Goal: Task Accomplishment & Management: Manage account settings

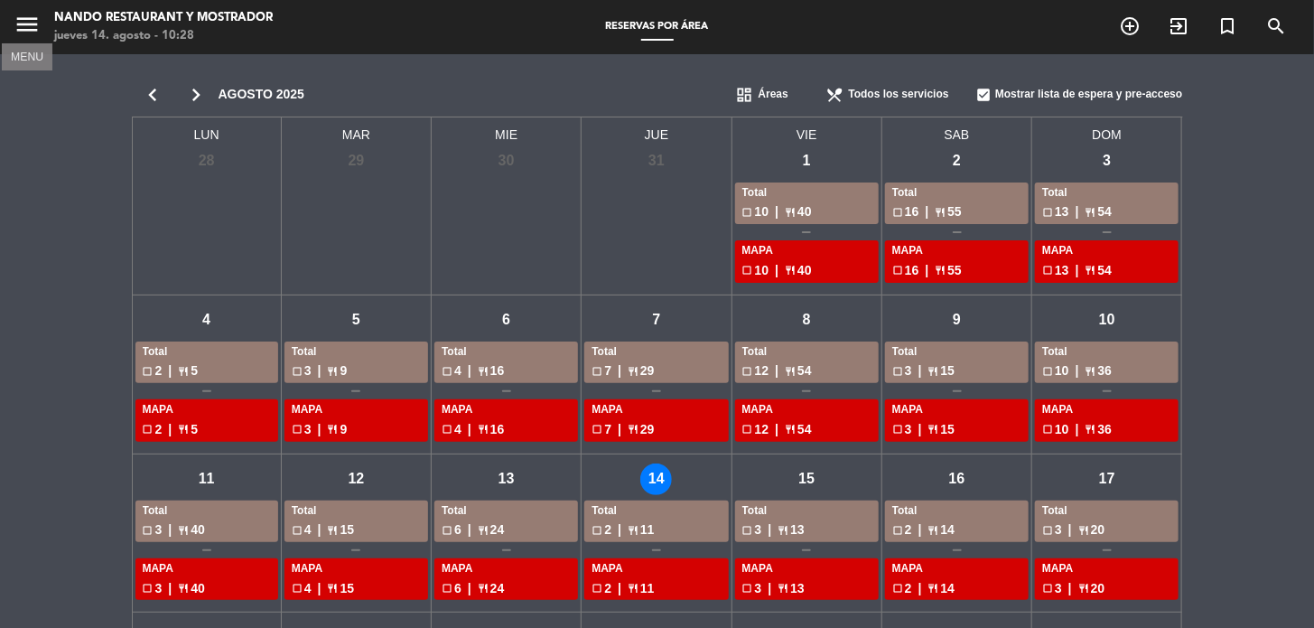
click at [30, 20] on icon "menu" at bounding box center [27, 24] width 27 height 27
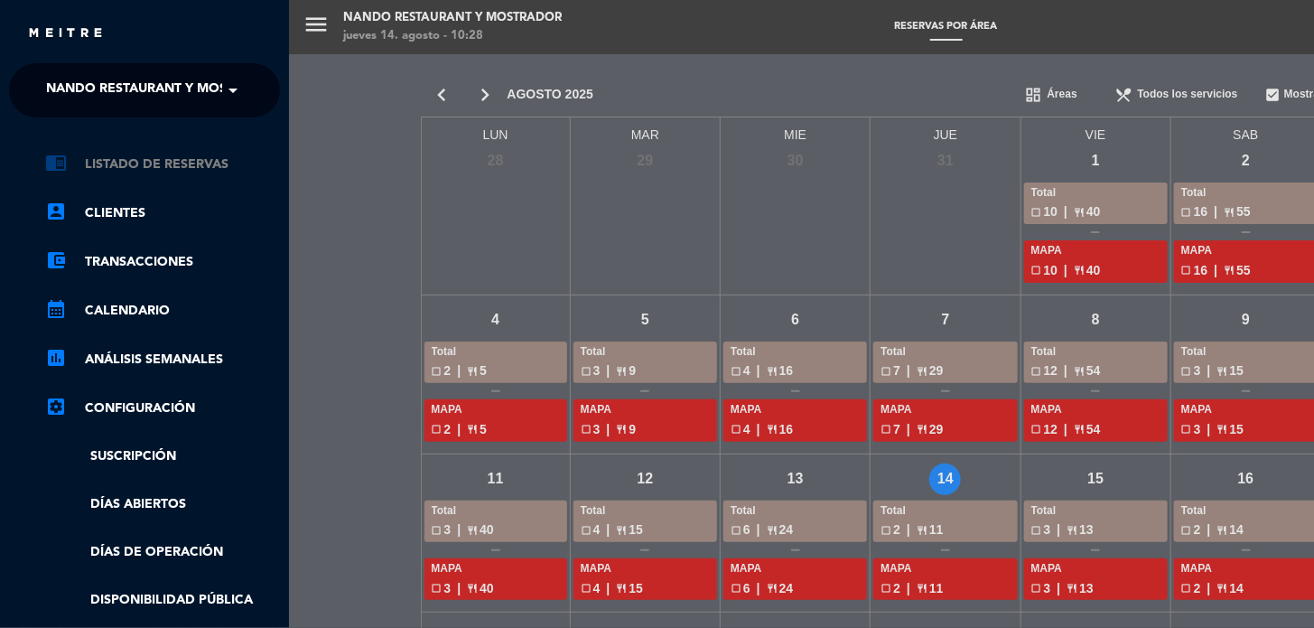
click at [135, 174] on link "chrome_reader_mode Listado de Reservas" at bounding box center [162, 165] width 235 height 22
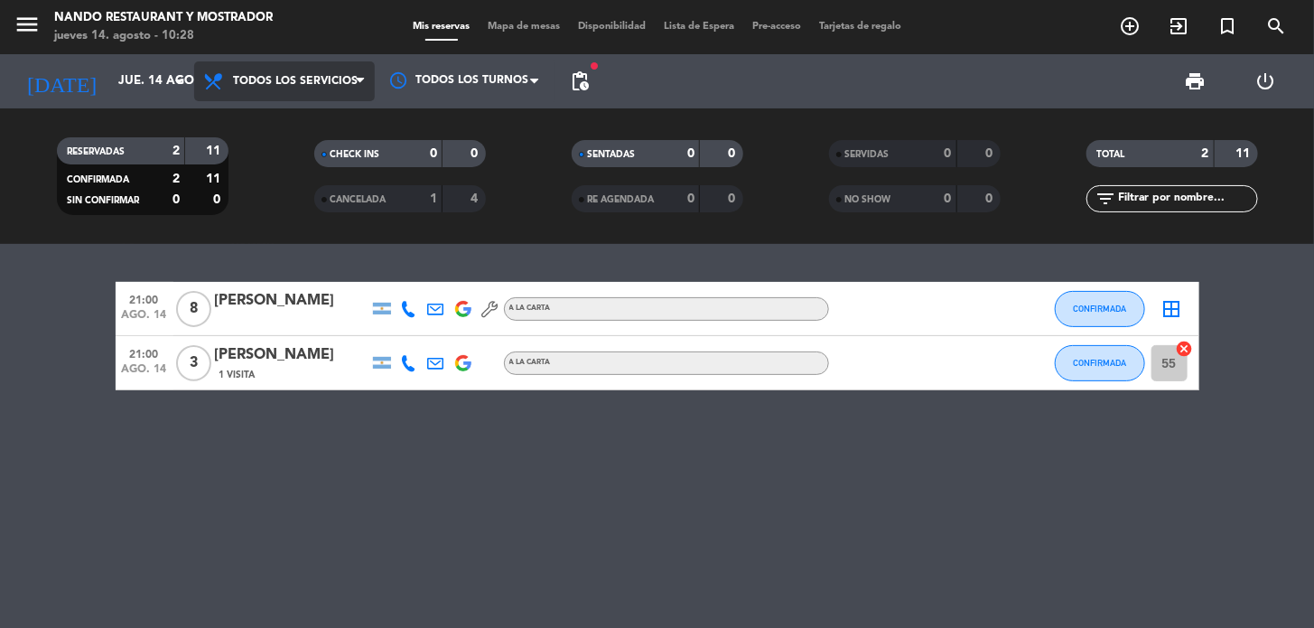
click at [274, 86] on span "Todos los servicios" at bounding box center [295, 81] width 125 height 13
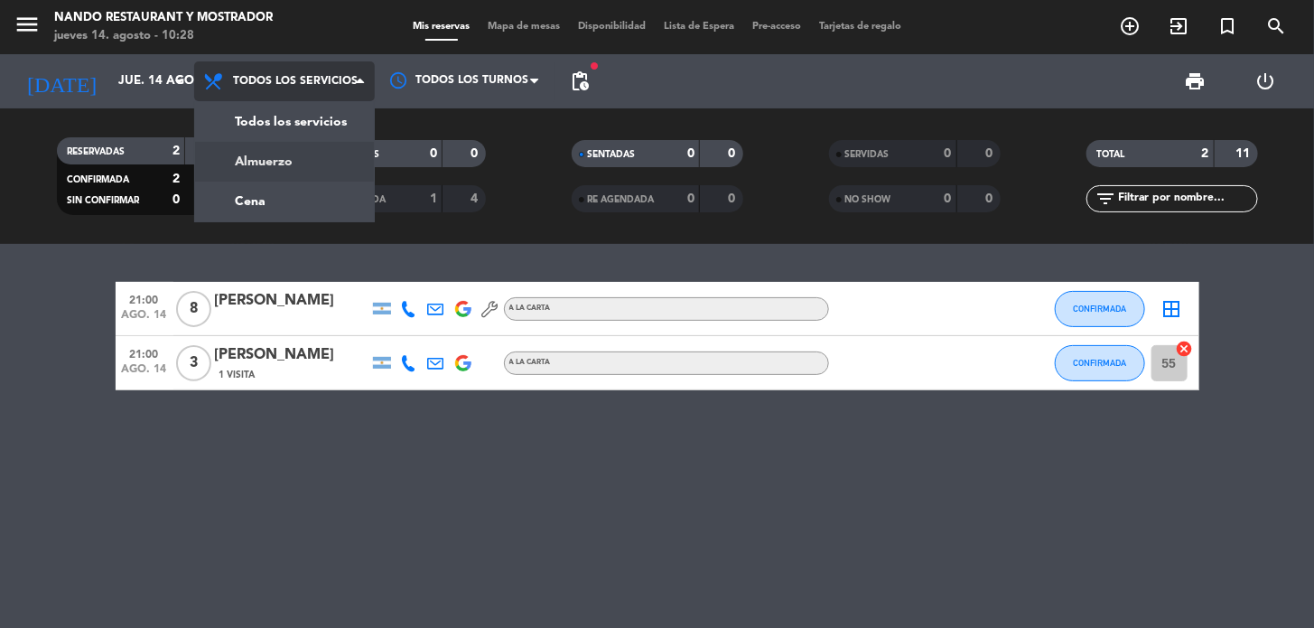
click at [274, 148] on div "menu Nando Restaurant y Mostrador [DATE] 14. agosto - 10:28 Mis reservas Mapa d…" at bounding box center [657, 122] width 1314 height 244
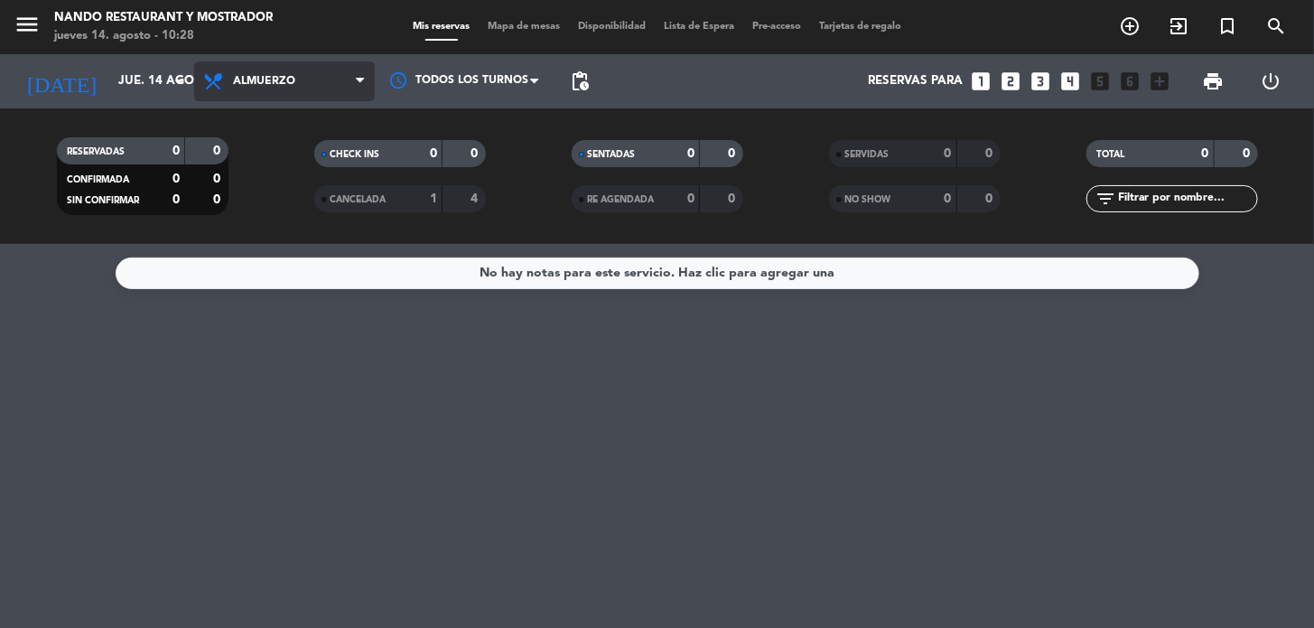
click at [270, 85] on span "Almuerzo" at bounding box center [264, 81] width 62 height 13
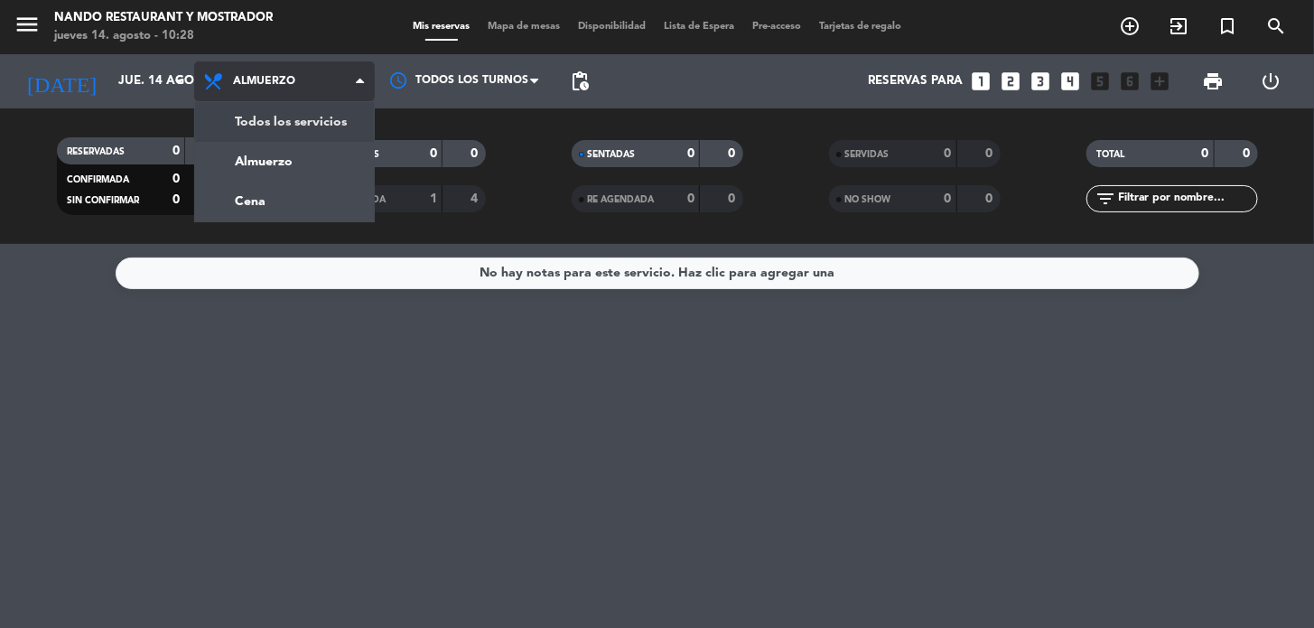
click at [267, 118] on div "menu Nando Restaurant y Mostrador [DATE] 14. agosto - 10:28 Mis reservas Mapa d…" at bounding box center [657, 122] width 1314 height 244
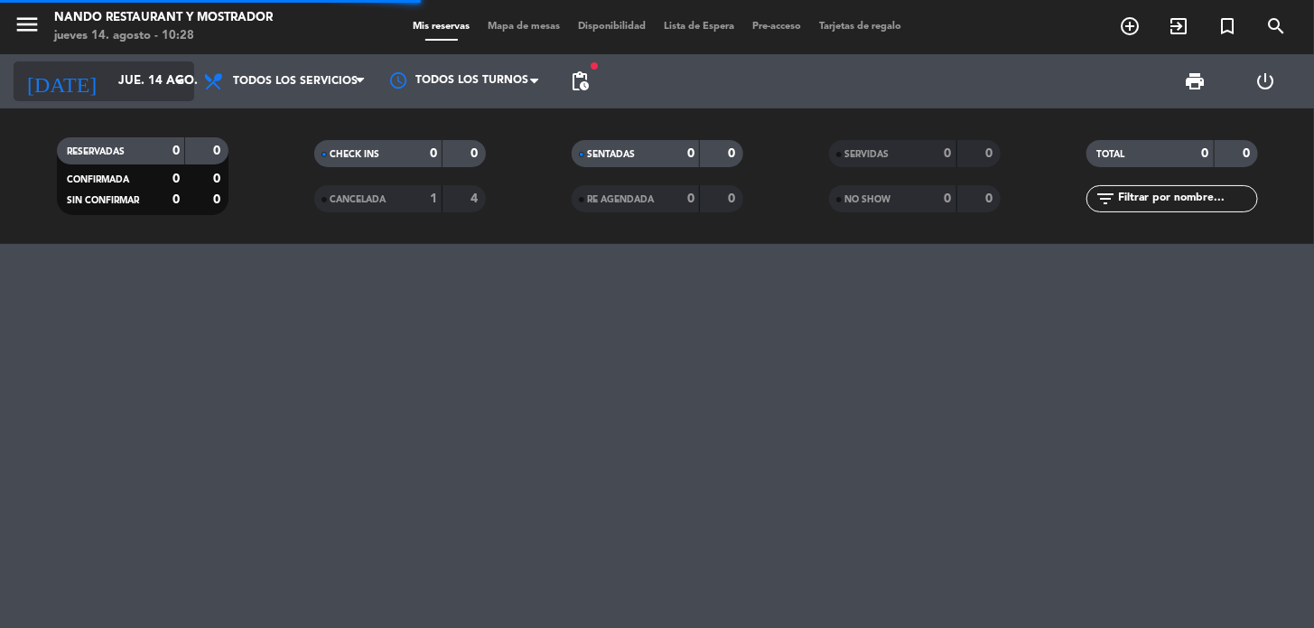
click at [124, 89] on input "jue. 14 ago." at bounding box center [189, 81] width 160 height 33
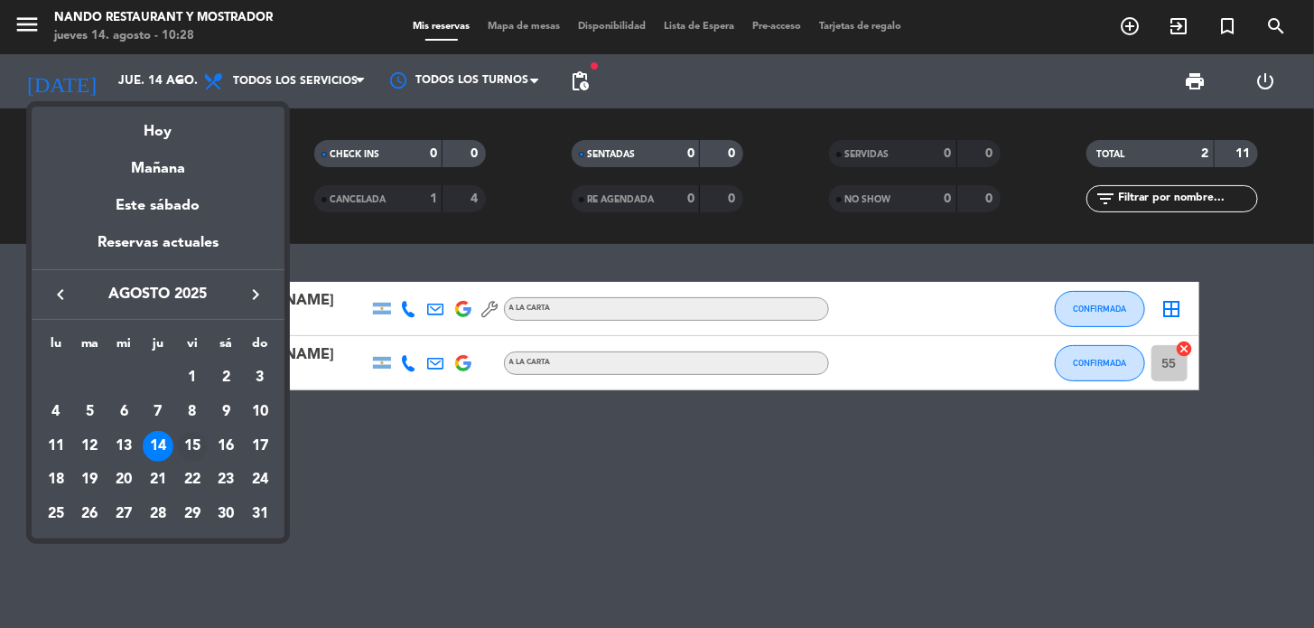
click at [181, 445] on div "15" at bounding box center [192, 446] width 31 height 31
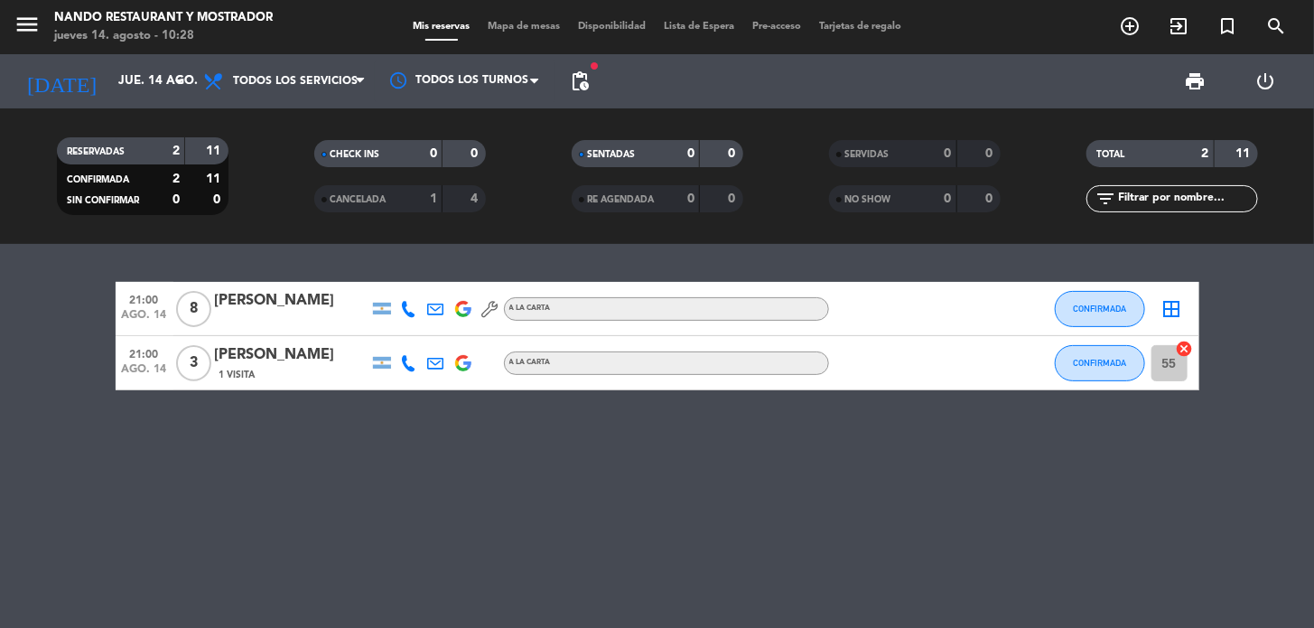
type input "vie. 15 ago."
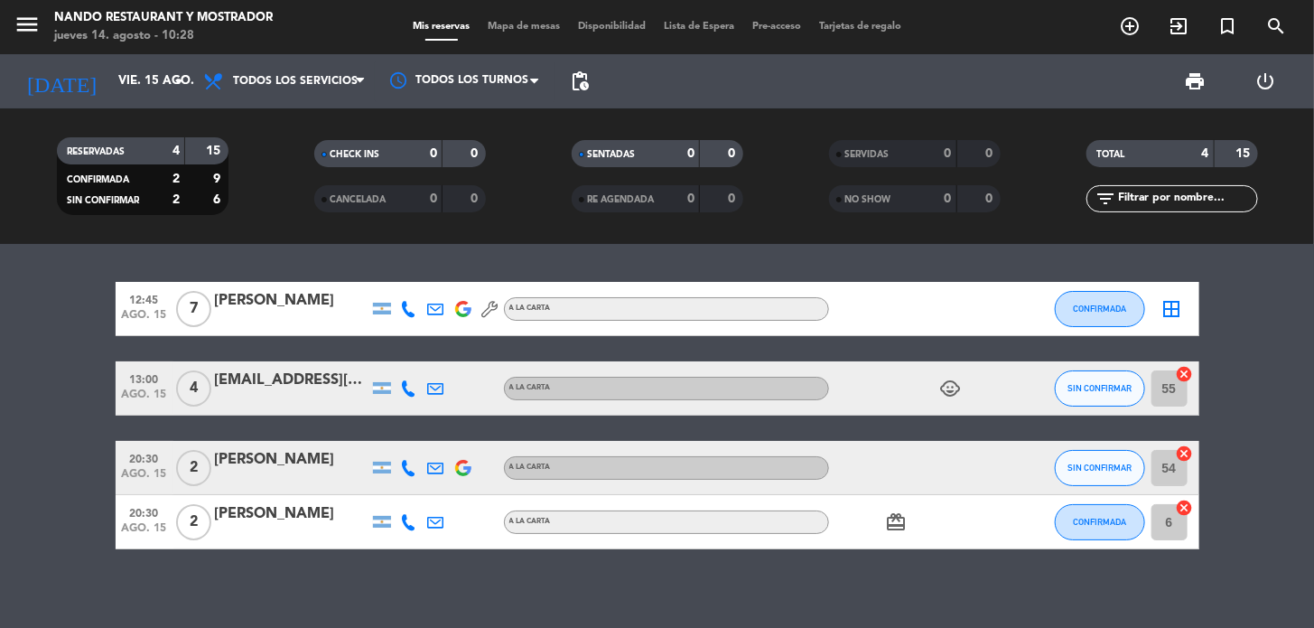
click at [891, 523] on icon "card_giftcard" at bounding box center [897, 522] width 22 height 22
click at [1076, 472] on button "SIN CONFIRMAR" at bounding box center [1100, 468] width 90 height 36
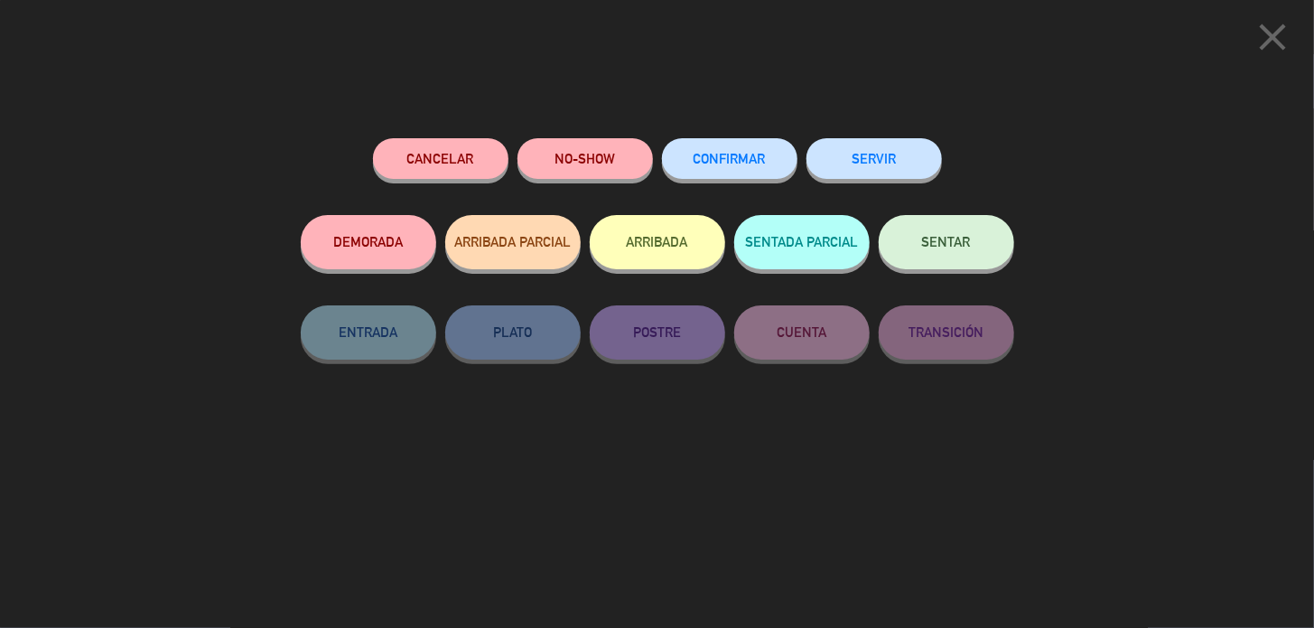
click at [704, 165] on button "CONFIRMAR" at bounding box center [729, 158] width 135 height 41
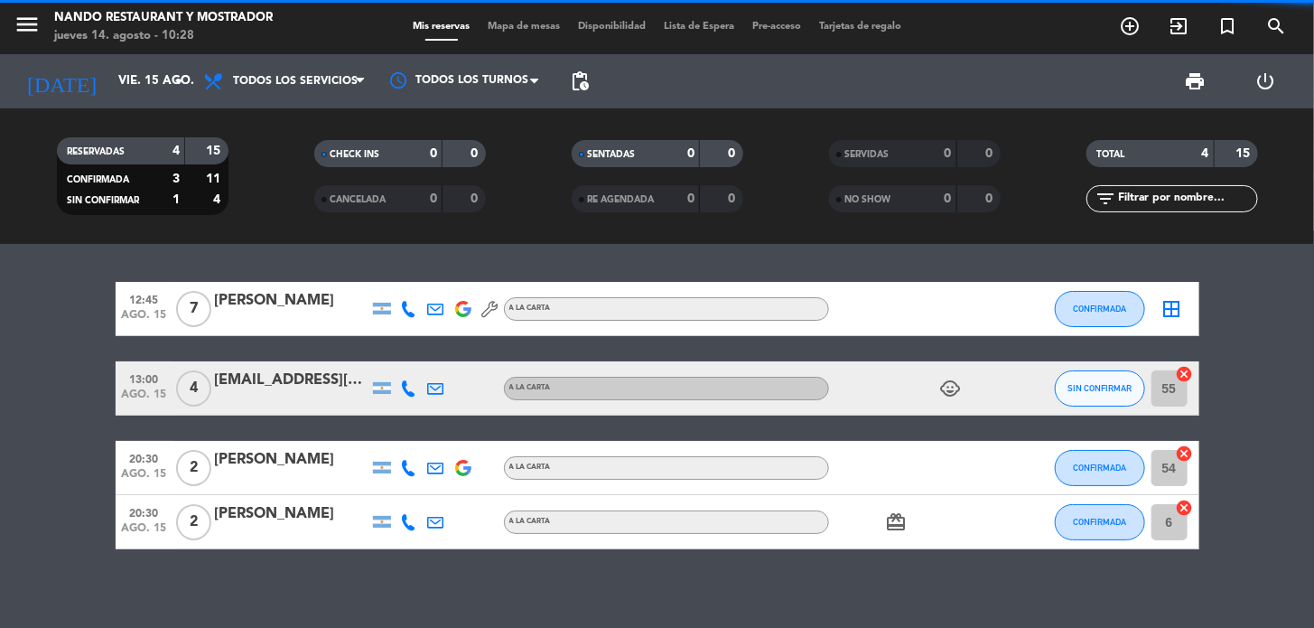
click at [1112, 400] on button "SIN CONFIRMAR" at bounding box center [1100, 388] width 90 height 36
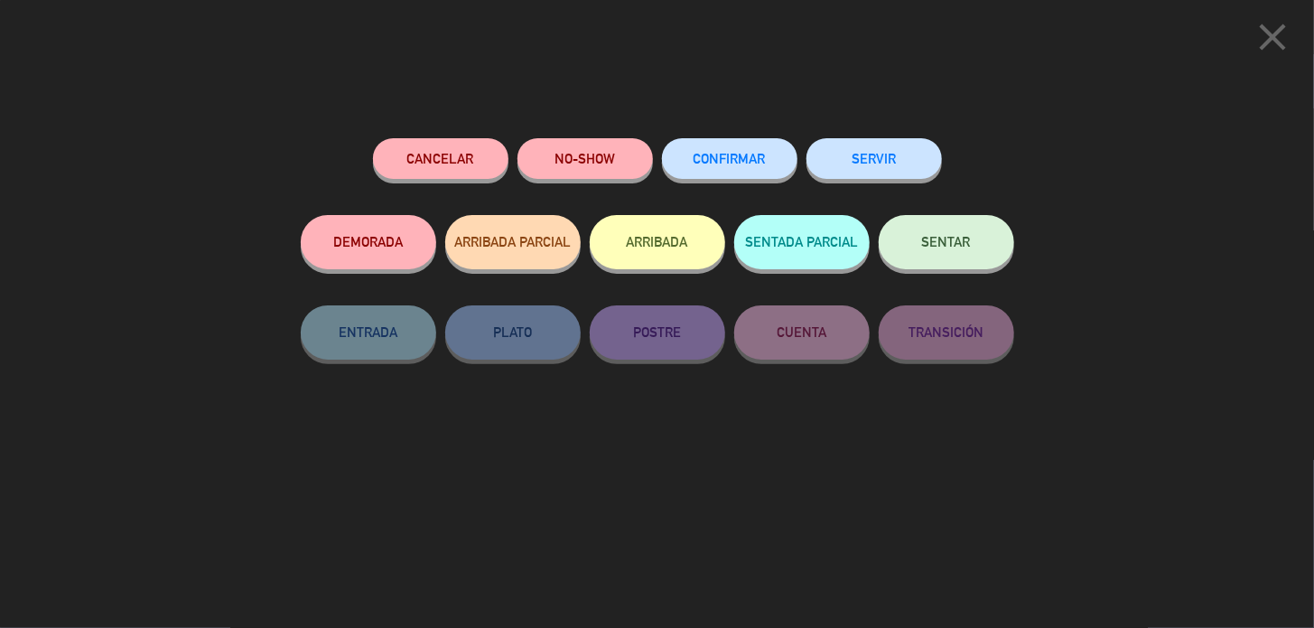
click at [760, 176] on button "CONFIRMAR" at bounding box center [729, 158] width 135 height 41
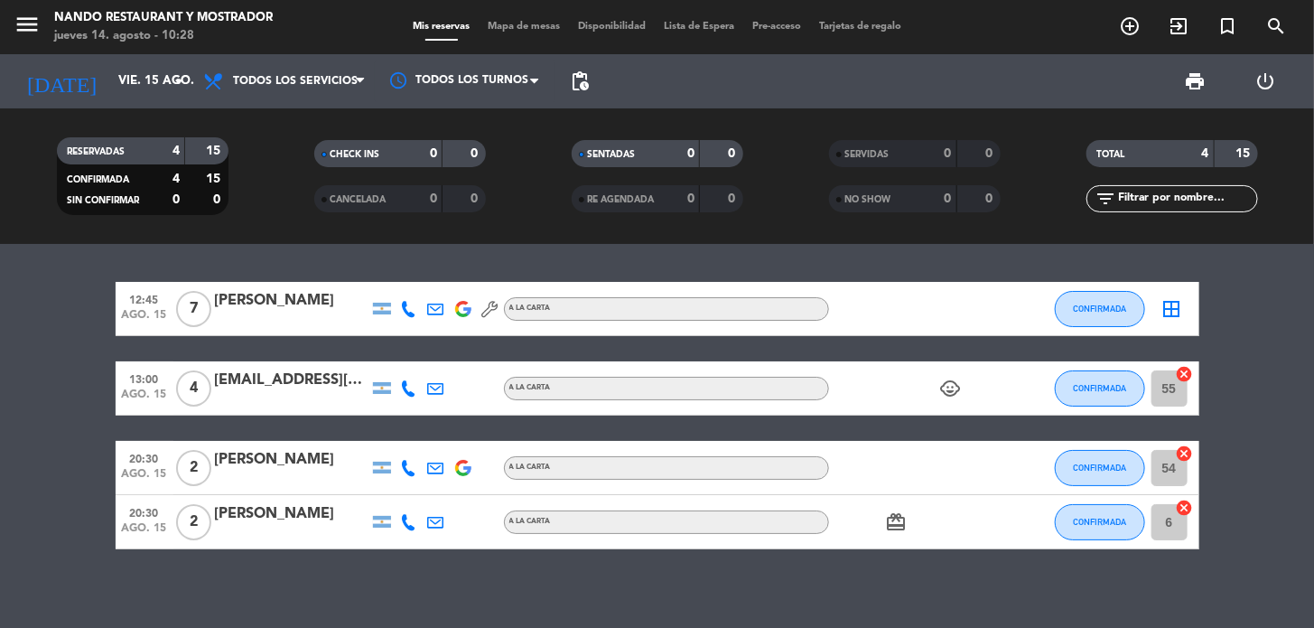
click at [272, 377] on div "[EMAIL_ADDRESS][PERSON_NAME][DOMAIN_NAME]" at bounding box center [292, 379] width 154 height 23
